Goal: Task Accomplishment & Management: Use online tool/utility

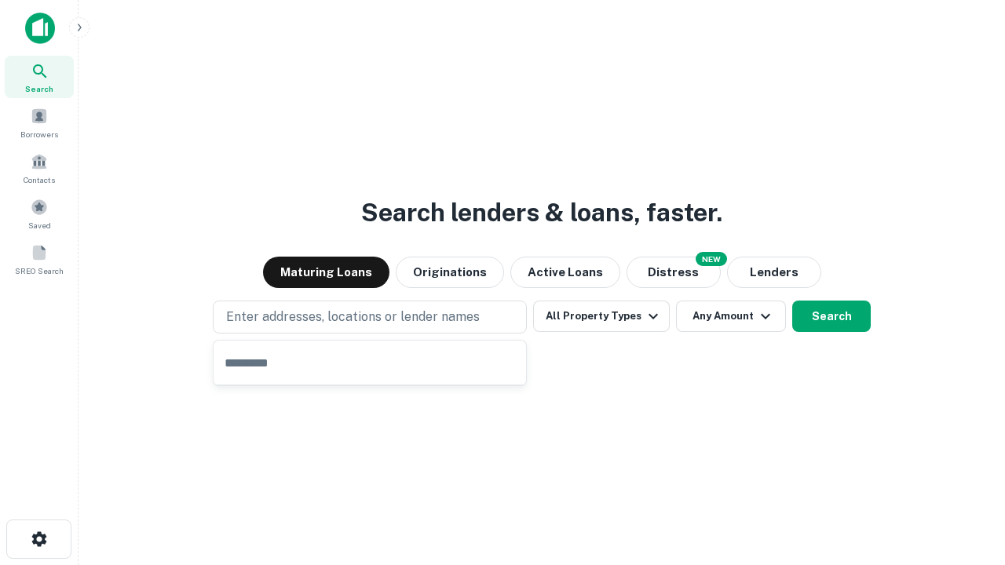
type input "**********"
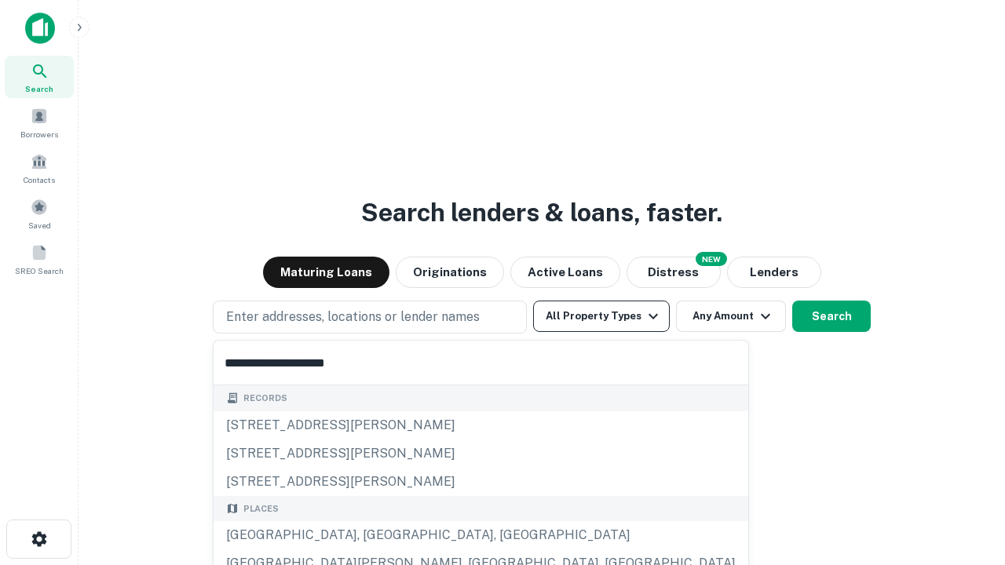
click at [375, 535] on div "Santa Monica, CA, USA" at bounding box center [481, 535] width 535 height 28
click at [601, 316] on button "All Property Types" at bounding box center [601, 316] width 137 height 31
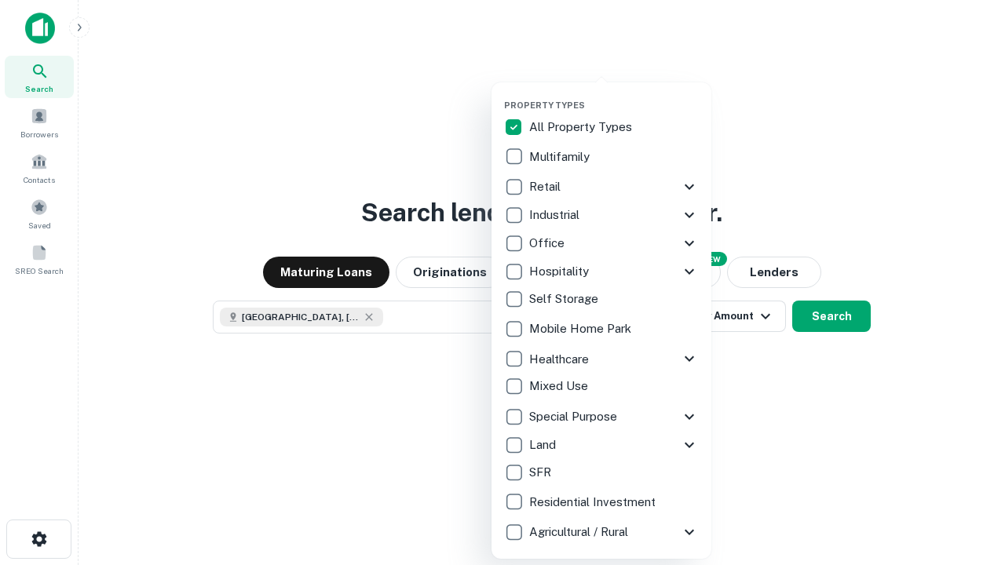
click at [614, 95] on button "button" at bounding box center [614, 95] width 220 height 1
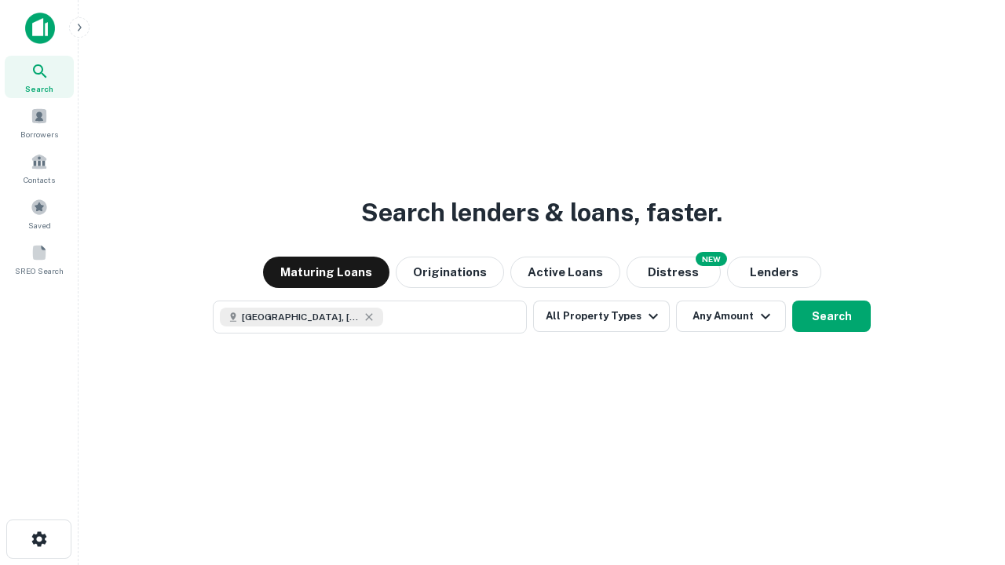
scroll to position [25, 0]
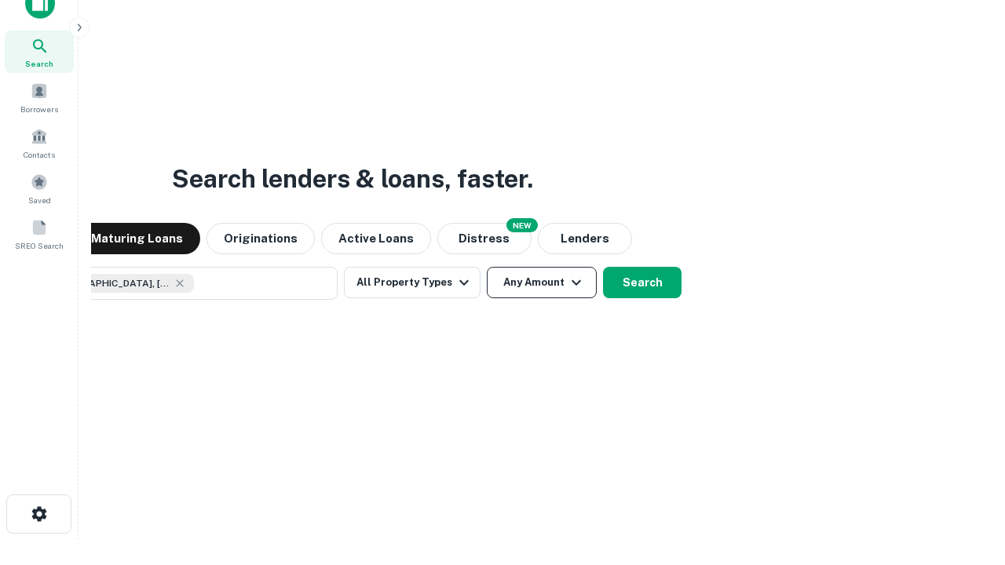
click at [487, 267] on button "Any Amount" at bounding box center [542, 282] width 110 height 31
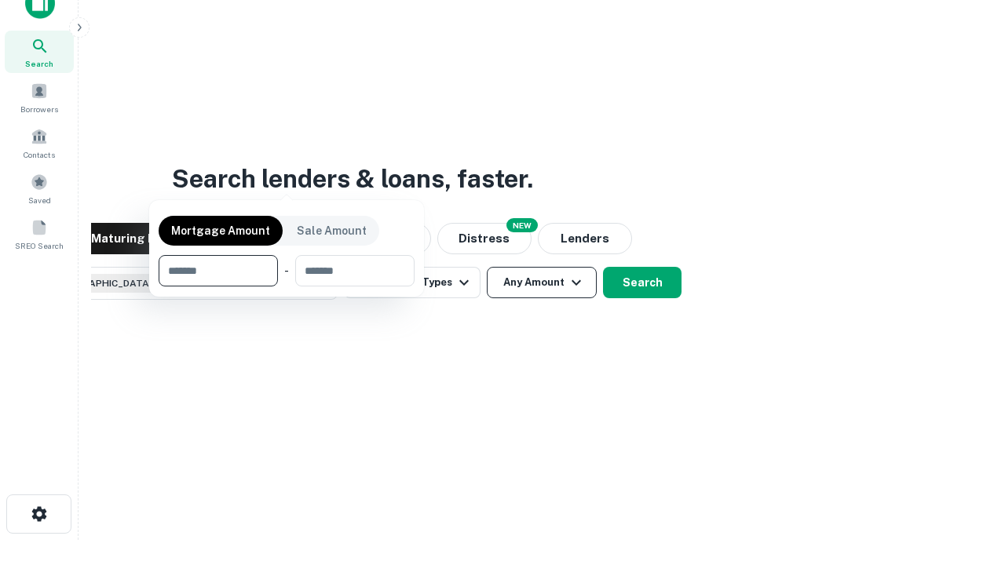
scroll to position [113, 444]
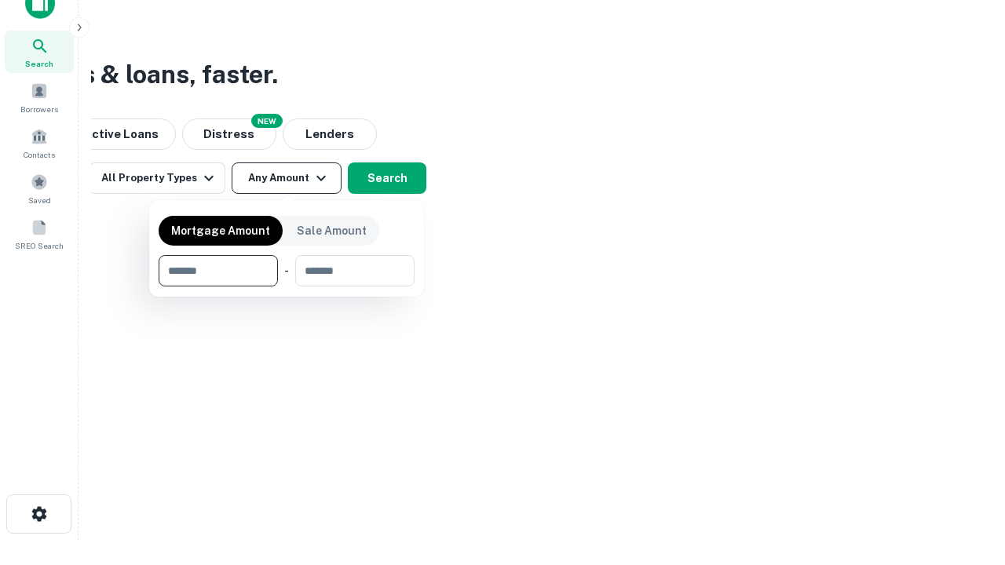
type input "*******"
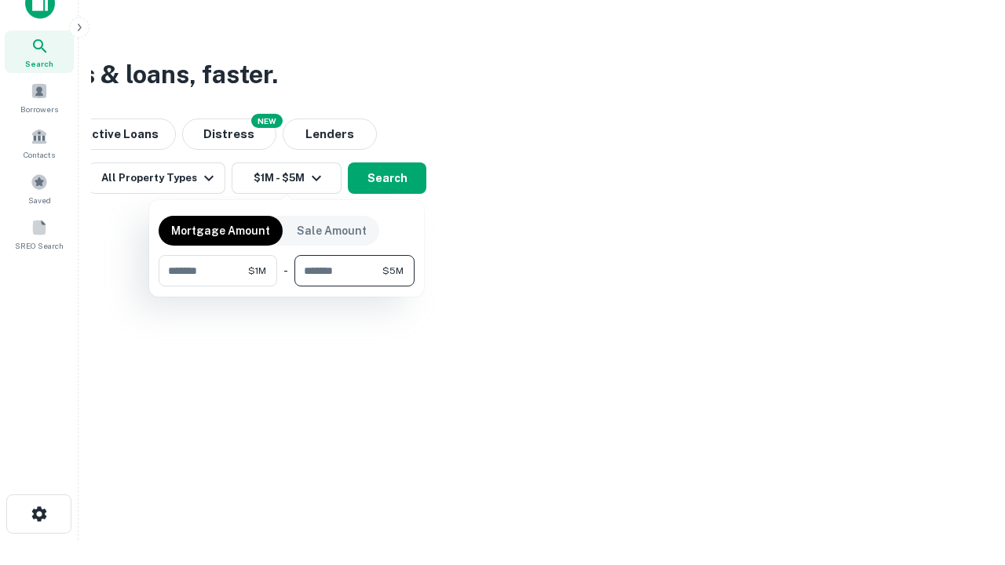
type input "*******"
click at [287, 287] on button "button" at bounding box center [287, 287] width 256 height 1
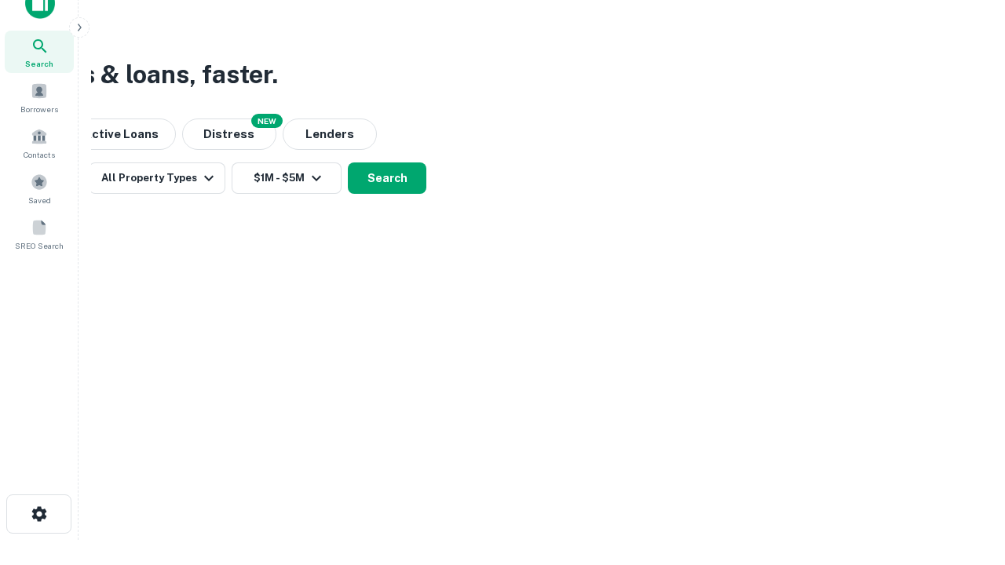
scroll to position [25, 0]
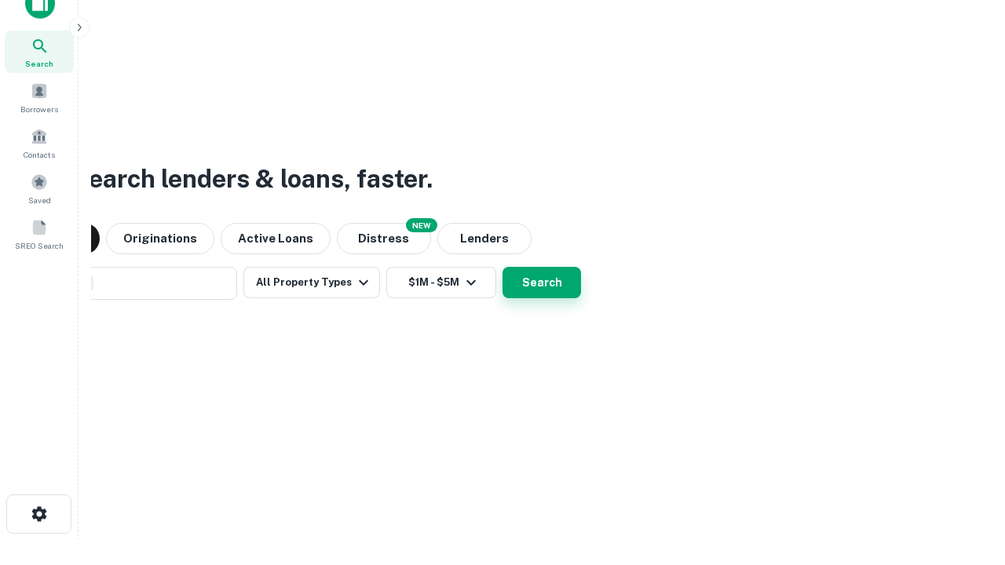
click at [502, 267] on button "Search" at bounding box center [541, 282] width 79 height 31
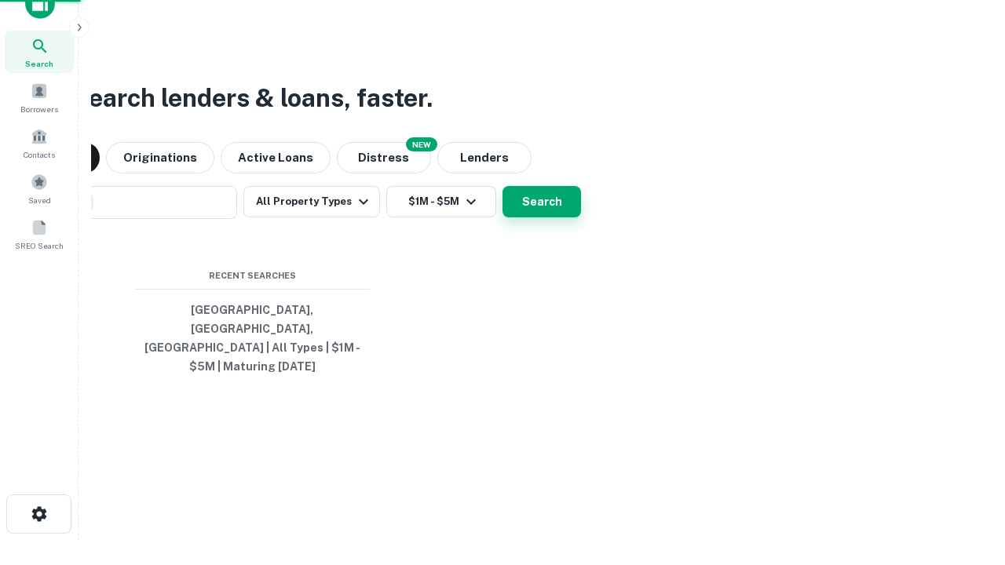
scroll to position [51, 444]
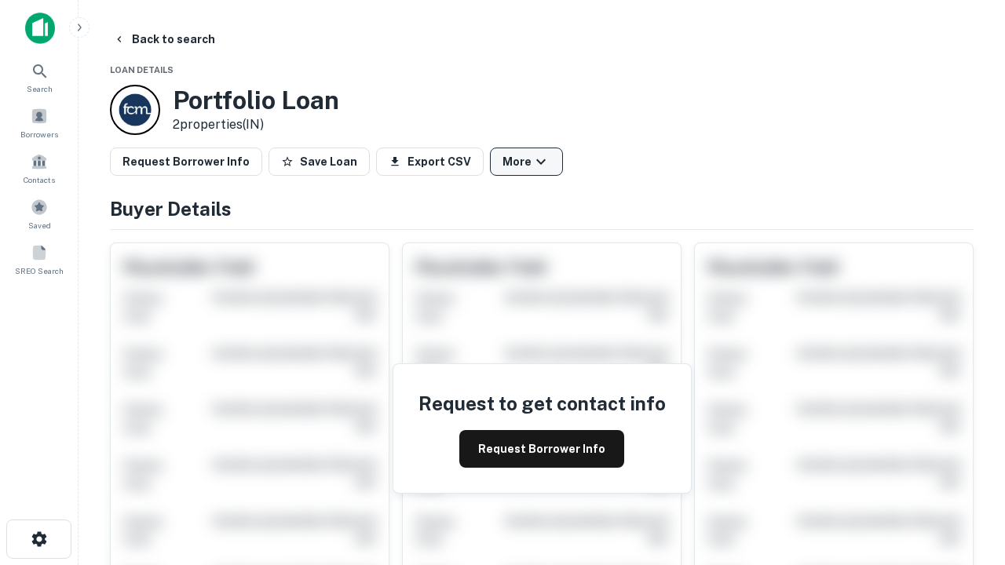
click at [526, 162] on button "More" at bounding box center [526, 162] width 73 height 28
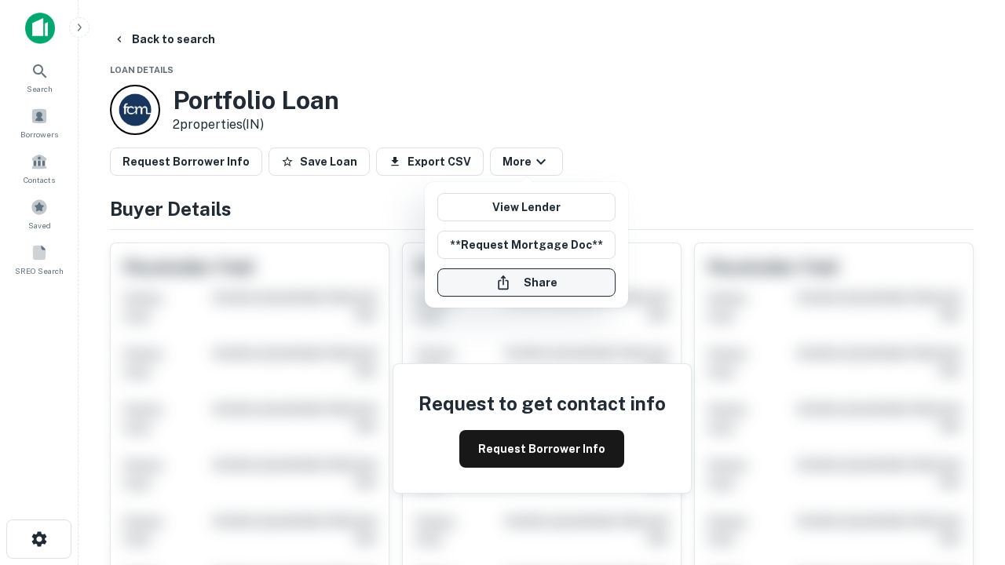
click at [526, 283] on button "Share" at bounding box center [526, 282] width 178 height 28
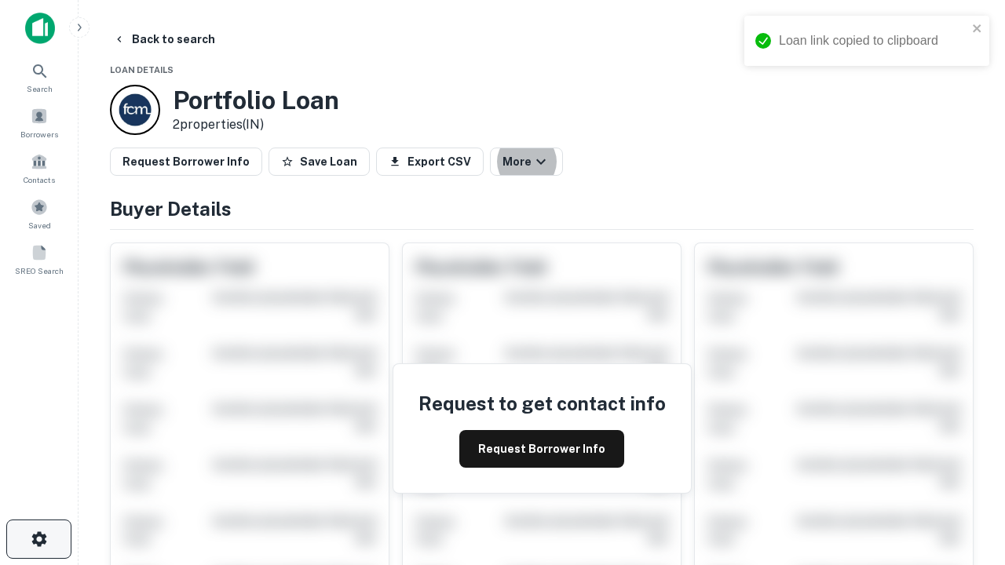
click at [38, 539] on icon "button" at bounding box center [39, 539] width 19 height 19
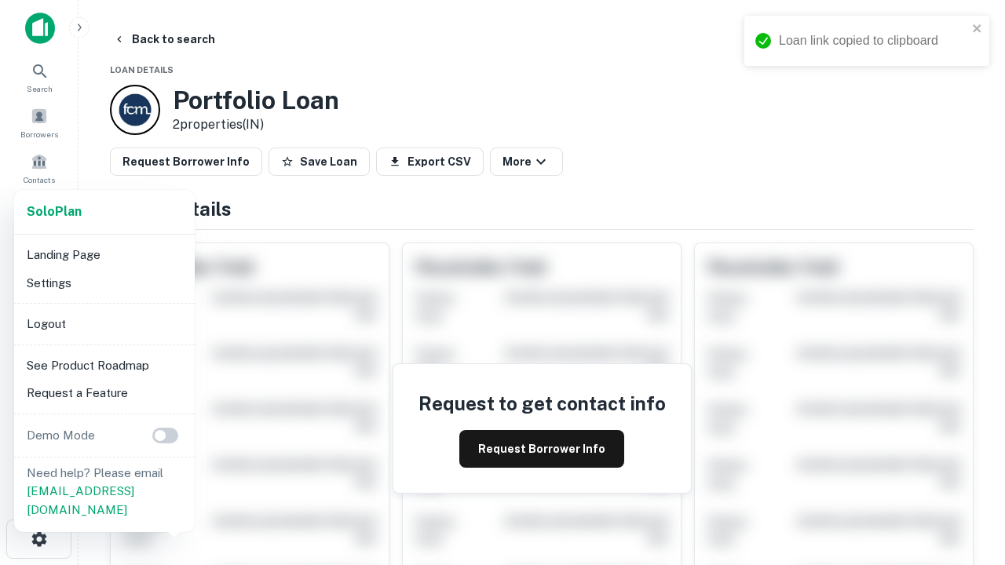
click at [104, 323] on li "Logout" at bounding box center [104, 324] width 168 height 28
